Goal: Transaction & Acquisition: Obtain resource

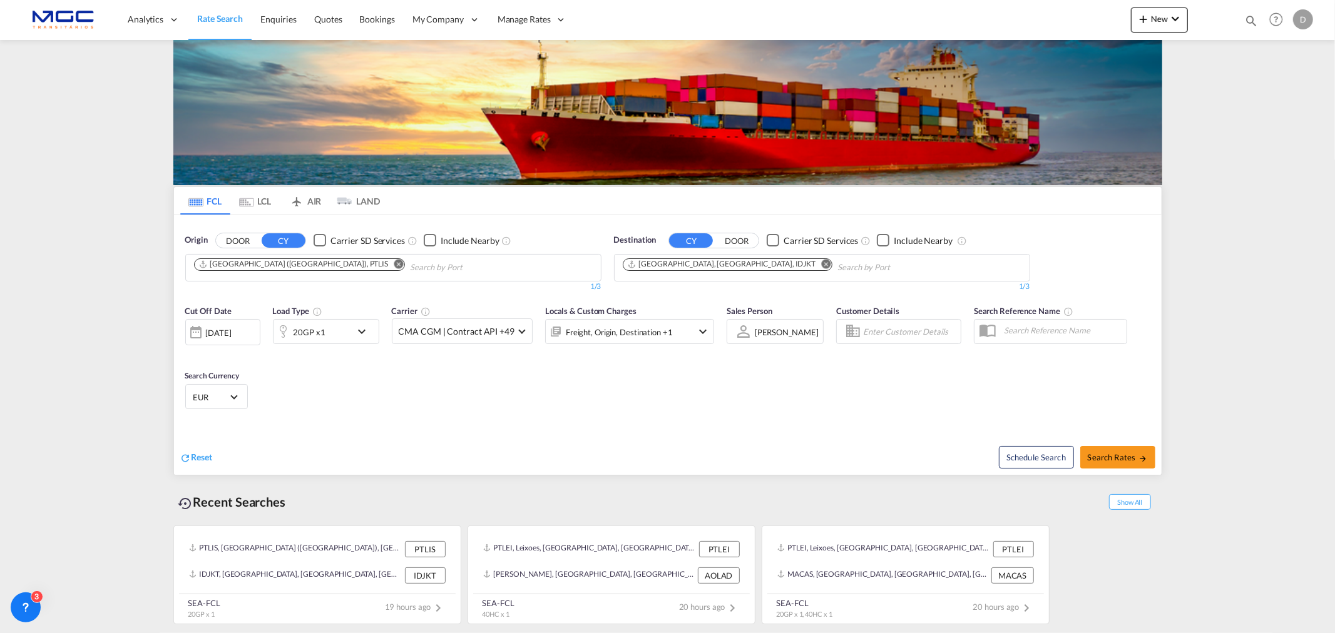
click at [366, 326] on md-icon "icon-chevron-down" at bounding box center [364, 331] width 21 height 15
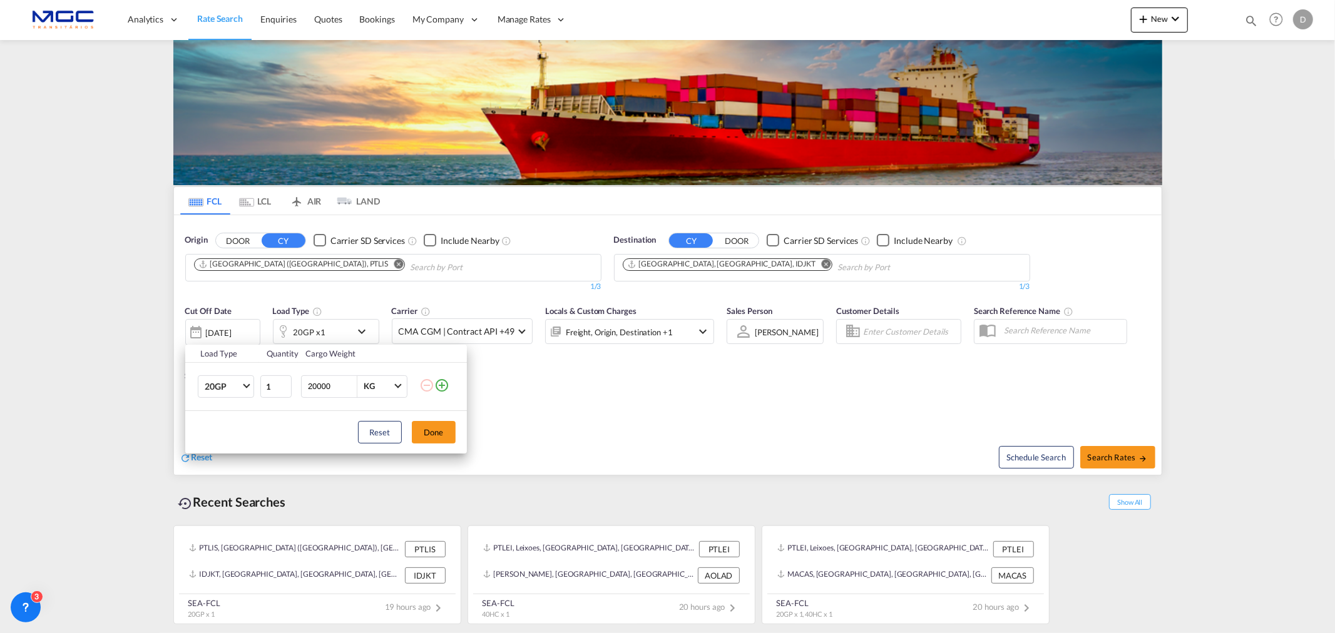
click at [292, 263] on div "Load Type Quantity Cargo Weight 20GP 20GP 40GP 40HC 45HC 20RE 40RE 40HR 20OT 40…" at bounding box center [667, 316] width 1335 height 633
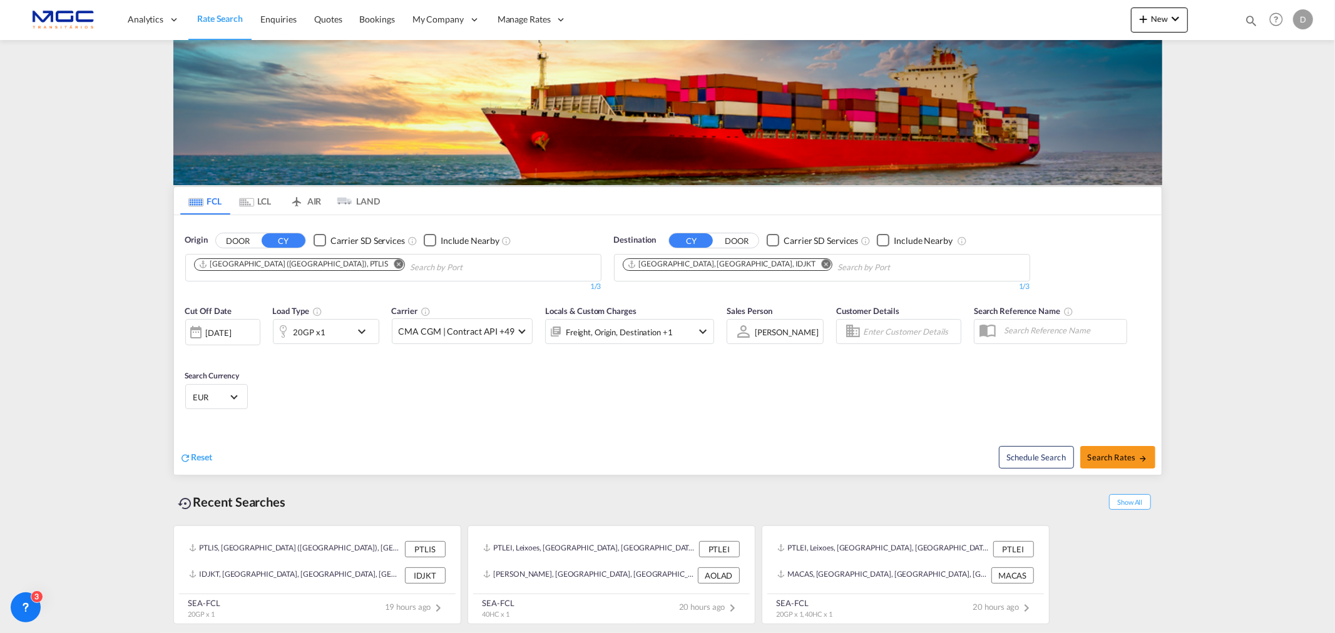
click at [394, 263] on md-icon "Remove" at bounding box center [398, 263] width 9 height 9
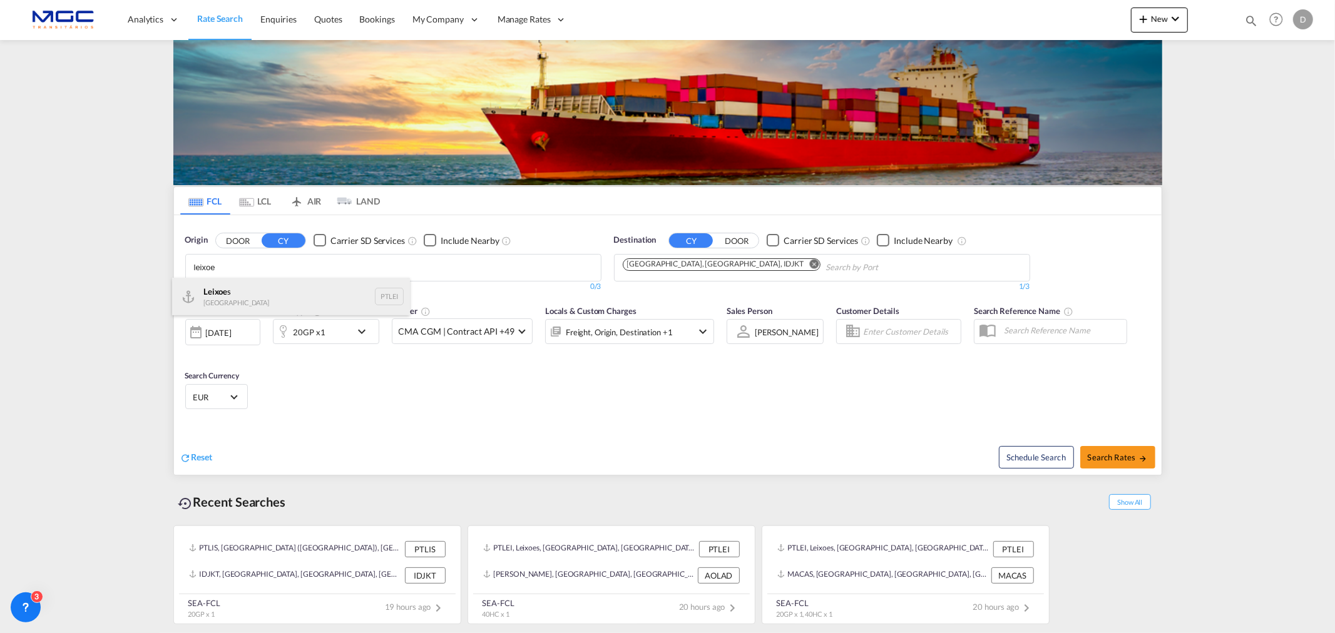
type input "leixoe"
click at [255, 297] on div "Leixoe s Portugal PTLEI" at bounding box center [291, 297] width 238 height 38
click at [821, 263] on md-icon "Remove" at bounding box center [825, 263] width 9 height 9
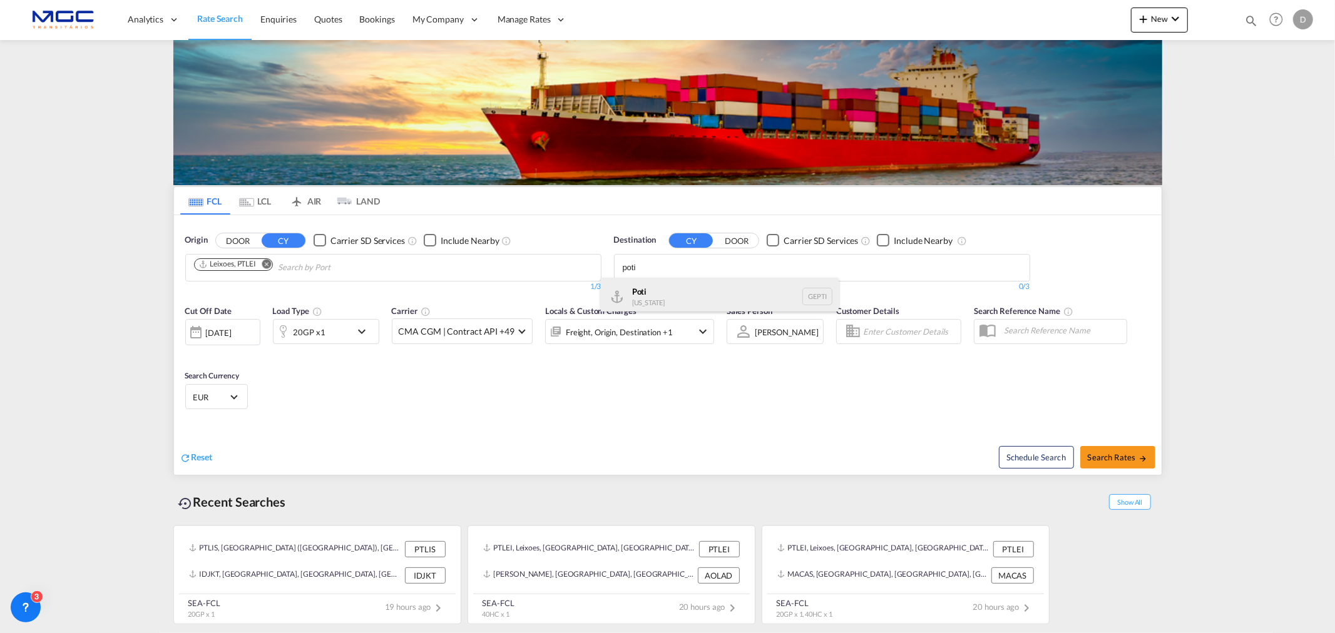
type input "poti"
click at [698, 280] on div "Poti [US_STATE] GEPTI" at bounding box center [720, 297] width 238 height 38
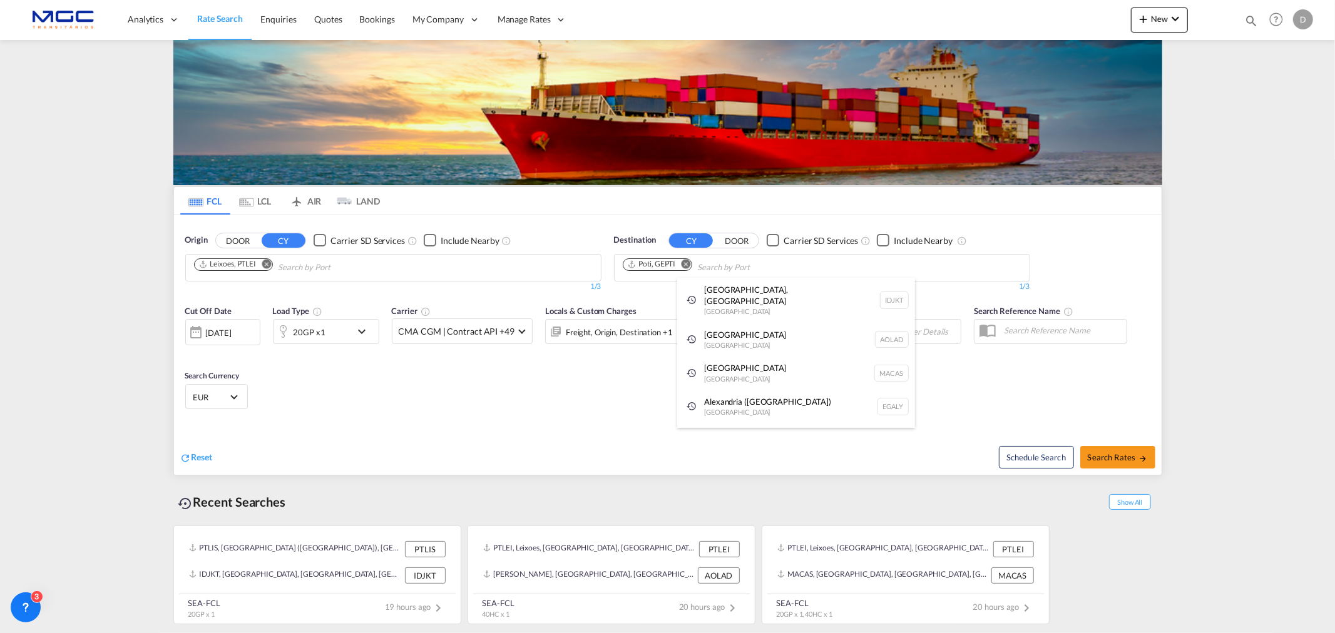
drag, startPoint x: 420, startPoint y: 430, endPoint x: 618, endPoint y: 428, distance: 198.3
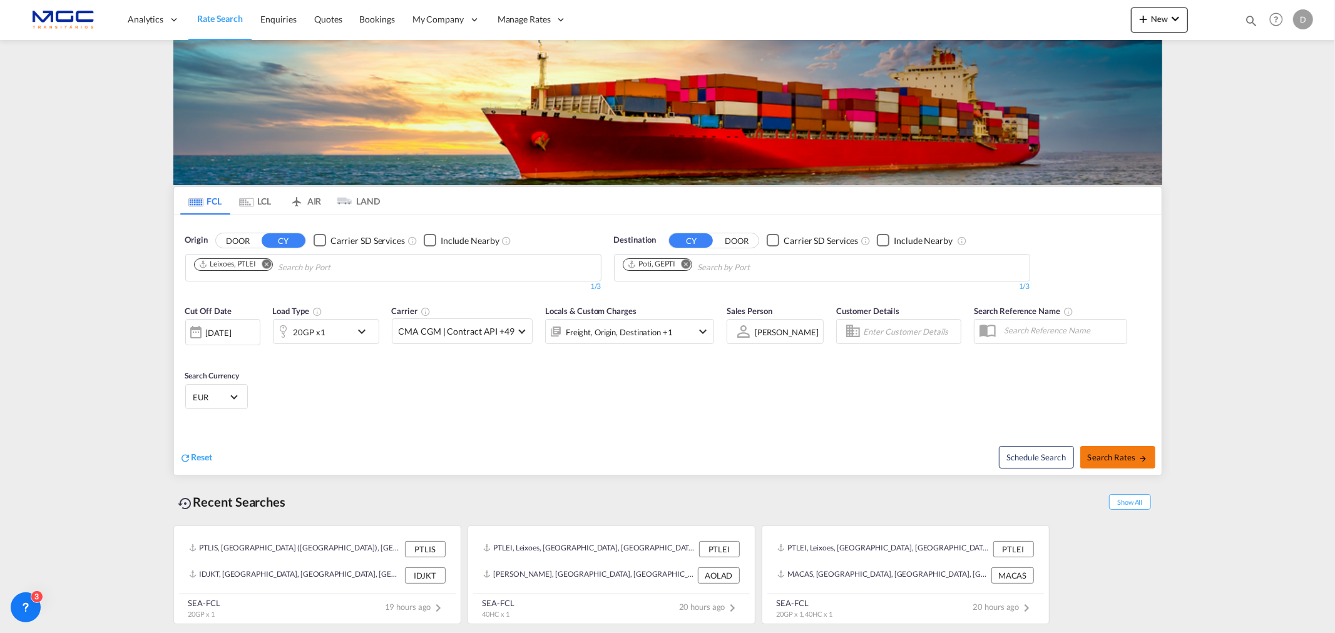
click at [1116, 447] on button "Search Rates" at bounding box center [1117, 457] width 75 height 23
type input "PTLEI to GEPTI / [DATE]"
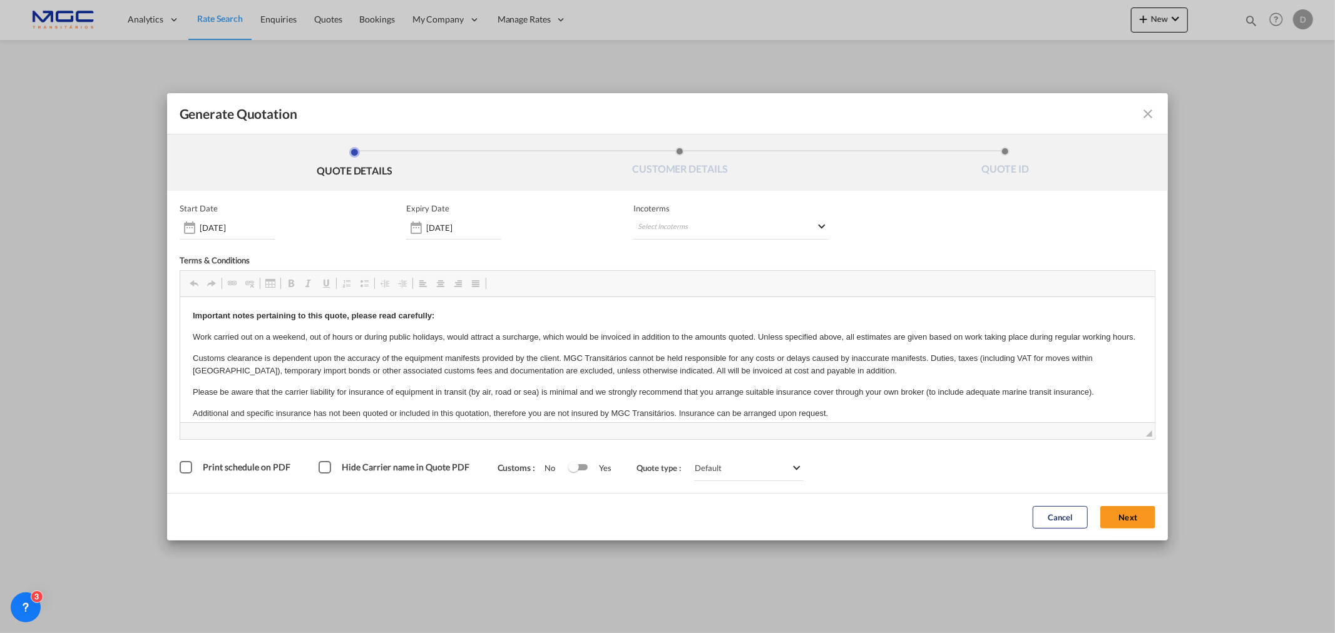
click at [1117, 428] on span "◢" at bounding box center [667, 430] width 975 height 17
click at [1122, 524] on button "Next" at bounding box center [1127, 517] width 55 height 23
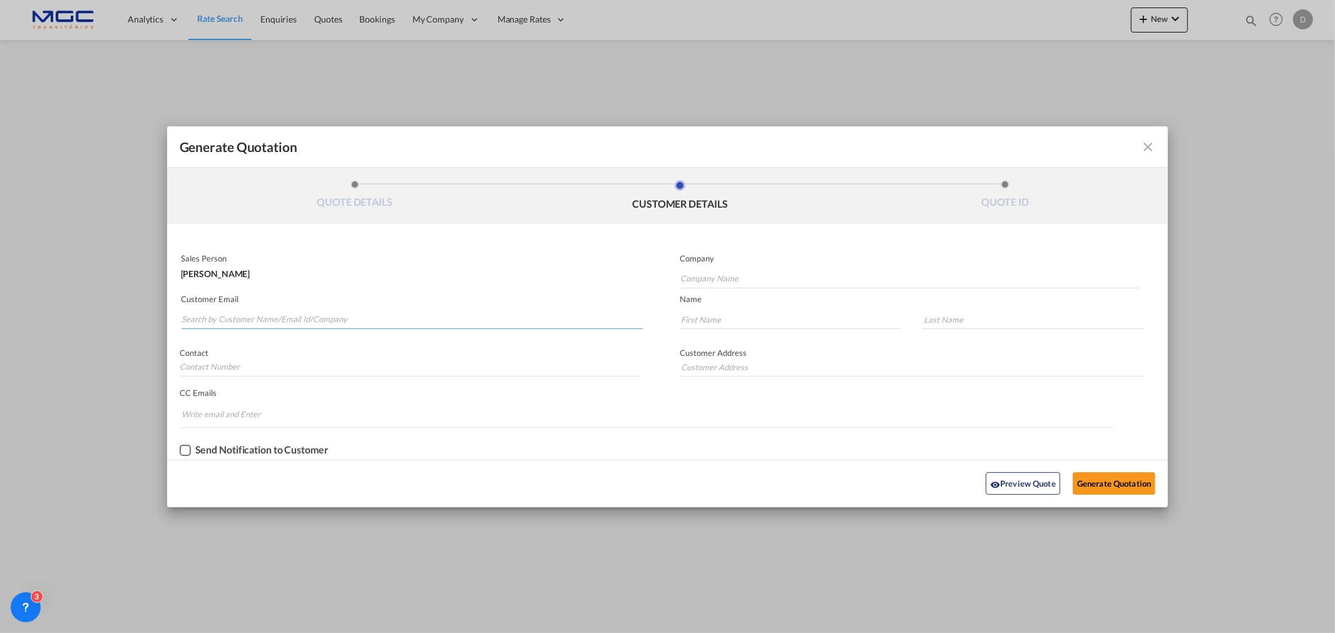
click at [267, 313] on input "Search by Customer Name/Email Id/Company" at bounding box center [411, 319] width 461 height 19
paste input "[EMAIL_ADDRESS][DOMAIN_NAME]"
type input "[EMAIL_ADDRESS][DOMAIN_NAME]"
click at [1144, 148] on md-icon "icon-close fg-AAA8AD cursor m-0" at bounding box center [1147, 147] width 15 height 15
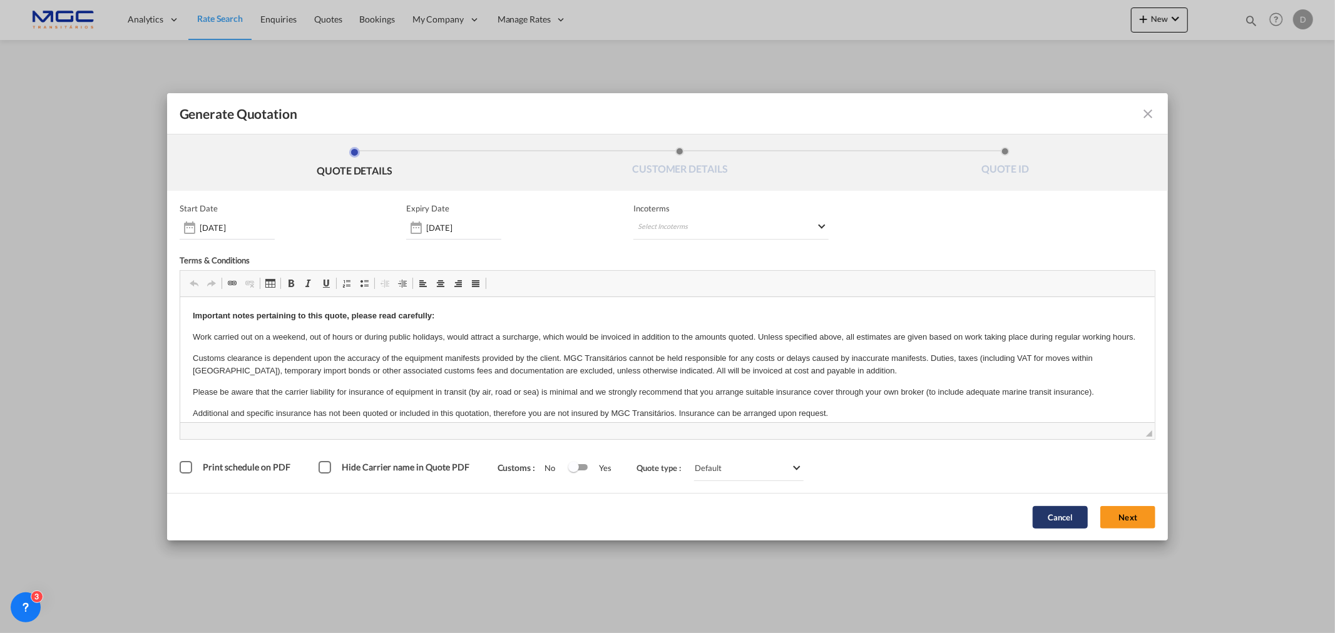
click at [1062, 509] on button "Cancel" at bounding box center [1059, 517] width 55 height 23
click at [1109, 511] on button "Next" at bounding box center [1127, 517] width 55 height 23
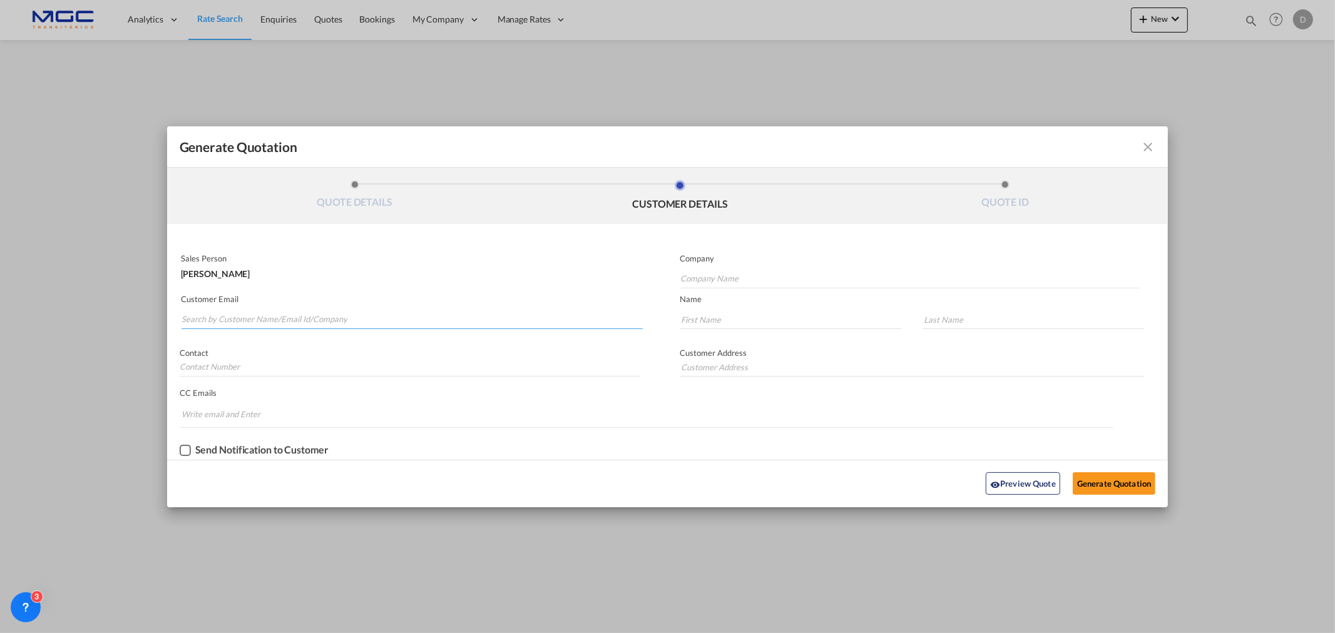
click at [290, 313] on input "Search by Customer Name/Email Id/Company" at bounding box center [411, 319] width 461 height 19
paste input "[EMAIL_ADDRESS][DOMAIN_NAME]"
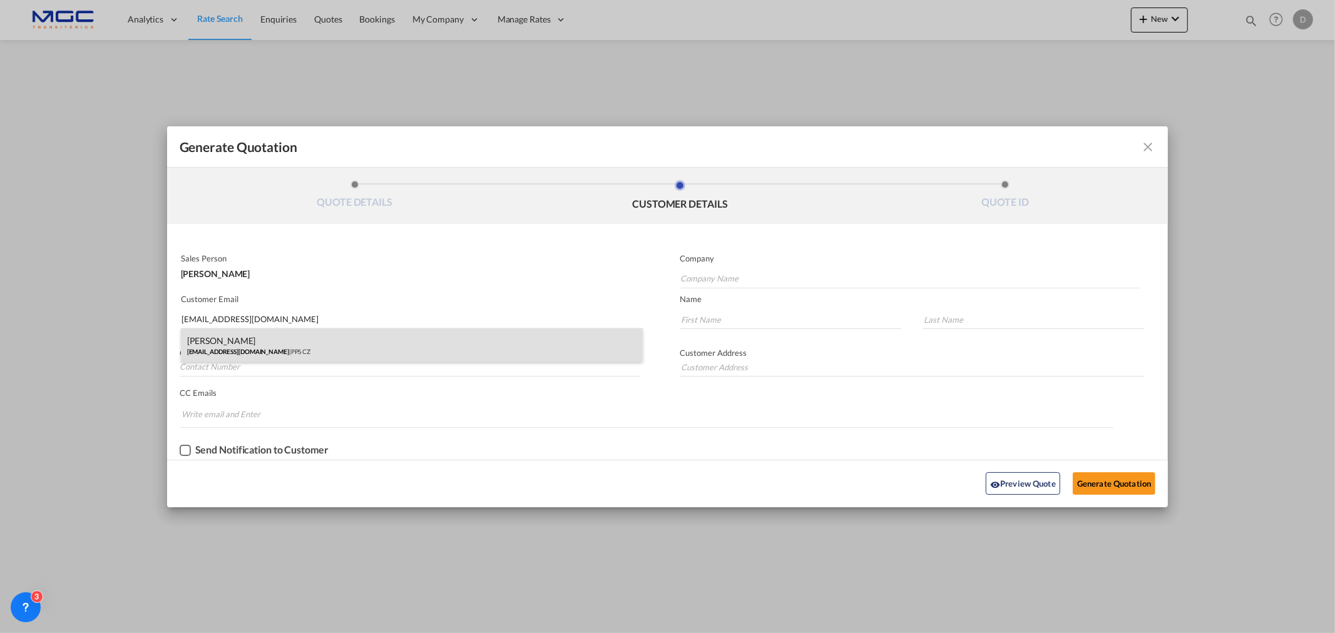
type input "[EMAIL_ADDRESS][DOMAIN_NAME]"
click at [345, 333] on div "[PERSON_NAME] [EMAIL_ADDRESS][DOMAIN_NAME] | PPS CZ" at bounding box center [412, 345] width 462 height 34
type input "PPS CZ"
type input "[PERSON_NAME]"
type input "Poti"
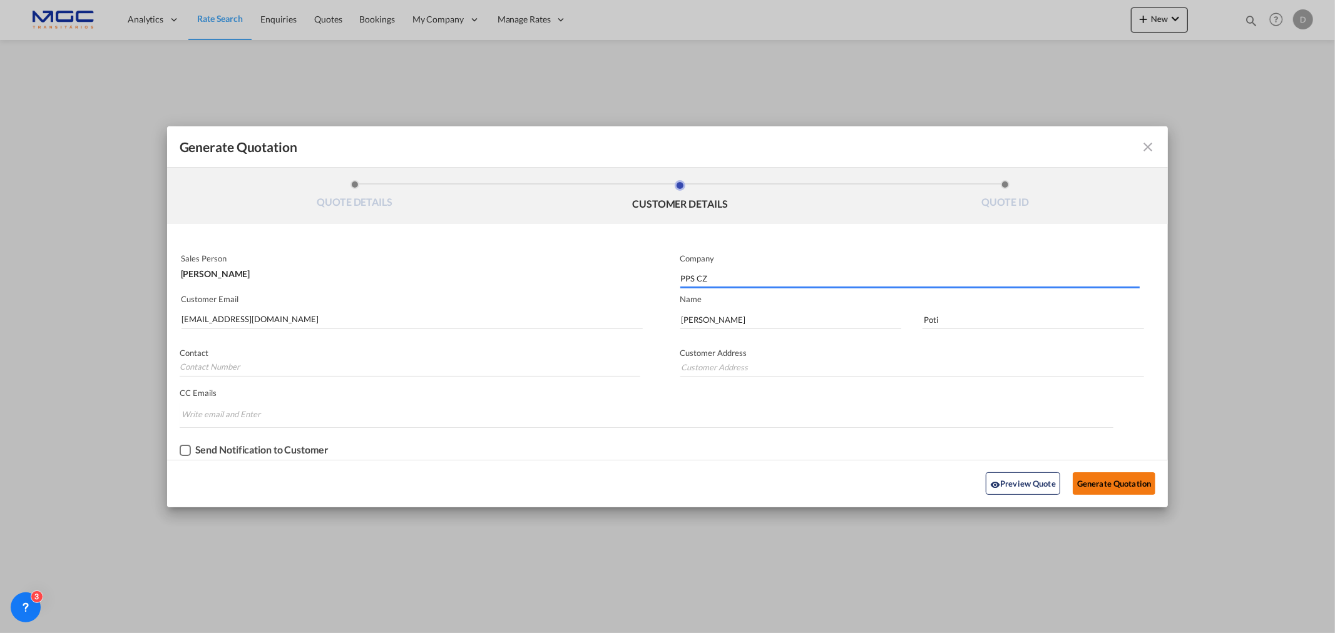
click at [1110, 482] on button "Generate Quotation" at bounding box center [1113, 483] width 83 height 23
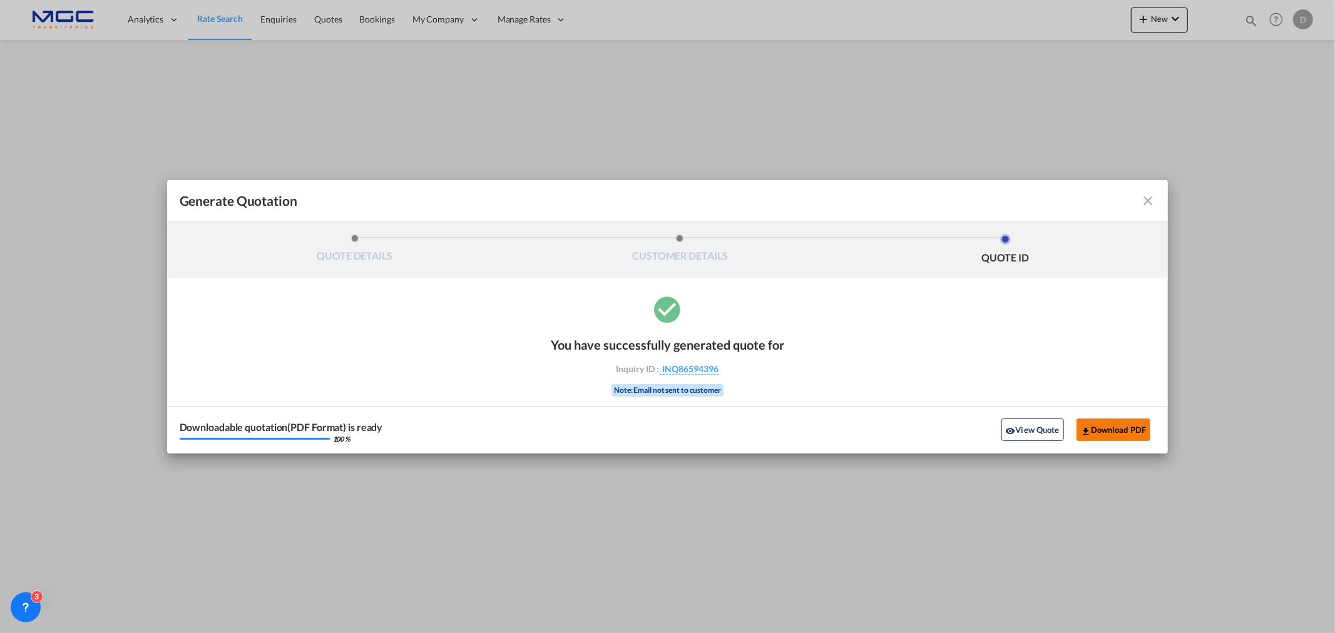
click at [1100, 432] on button "Download PDF" at bounding box center [1113, 430] width 74 height 23
